Goal: Transaction & Acquisition: Purchase product/service

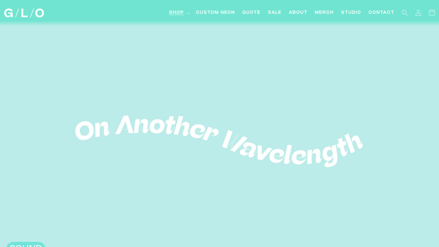
click at [186, 16] on summary "Shop" at bounding box center [178, 13] width 27 height 14
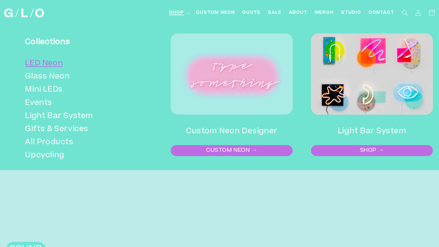
click at [62, 64] on link "LED Neon" at bounding box center [82, 63] width 114 height 13
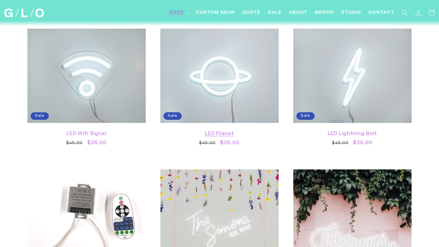
scroll to position [518, 0]
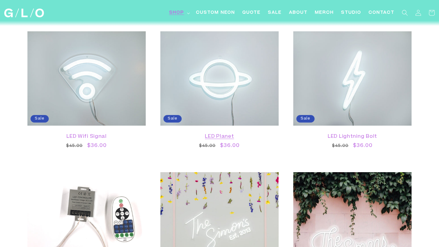
click at [239, 134] on link "LED Planet" at bounding box center [219, 137] width 106 height 6
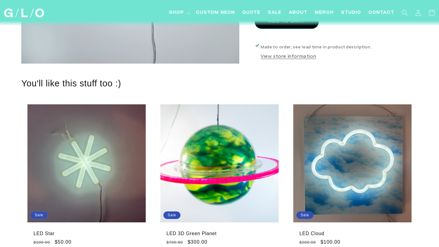
scroll to position [81, 0]
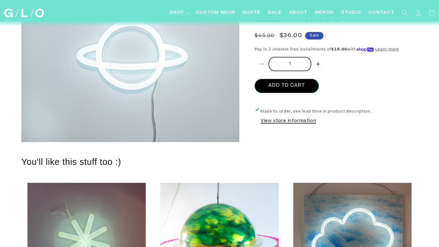
click at [278, 120] on button "View store information" at bounding box center [288, 121] width 55 height 7
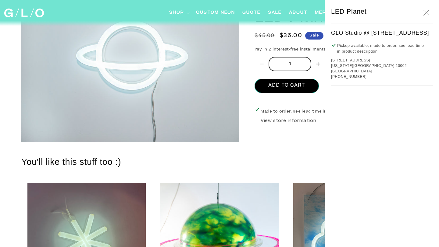
click at [428, 17] on button "Close" at bounding box center [425, 12] width 13 height 13
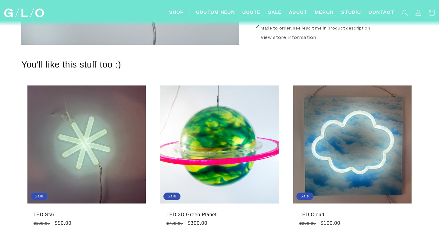
scroll to position [175, 0]
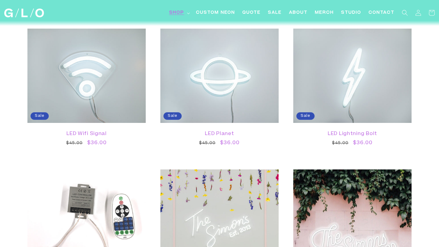
scroll to position [520, 0]
